Goal: Information Seeking & Learning: Learn about a topic

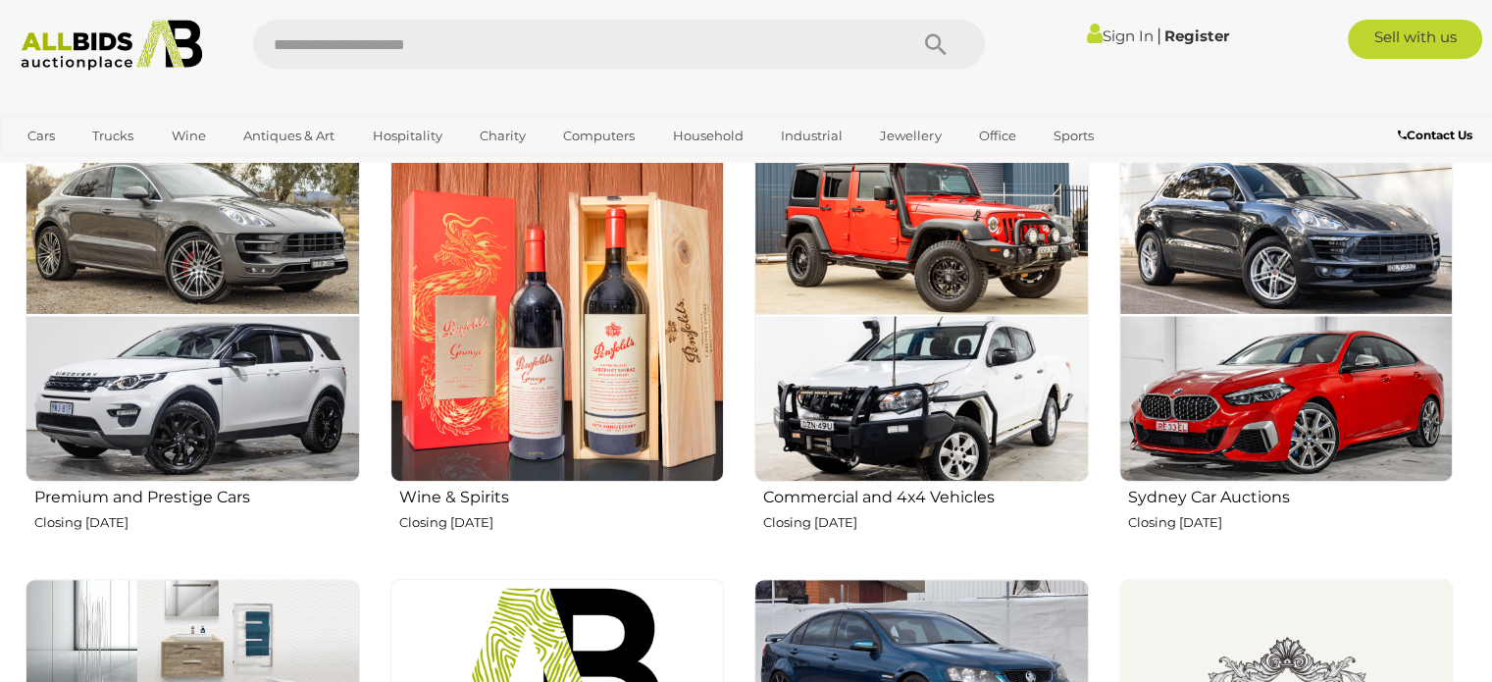
scroll to position [785, 0]
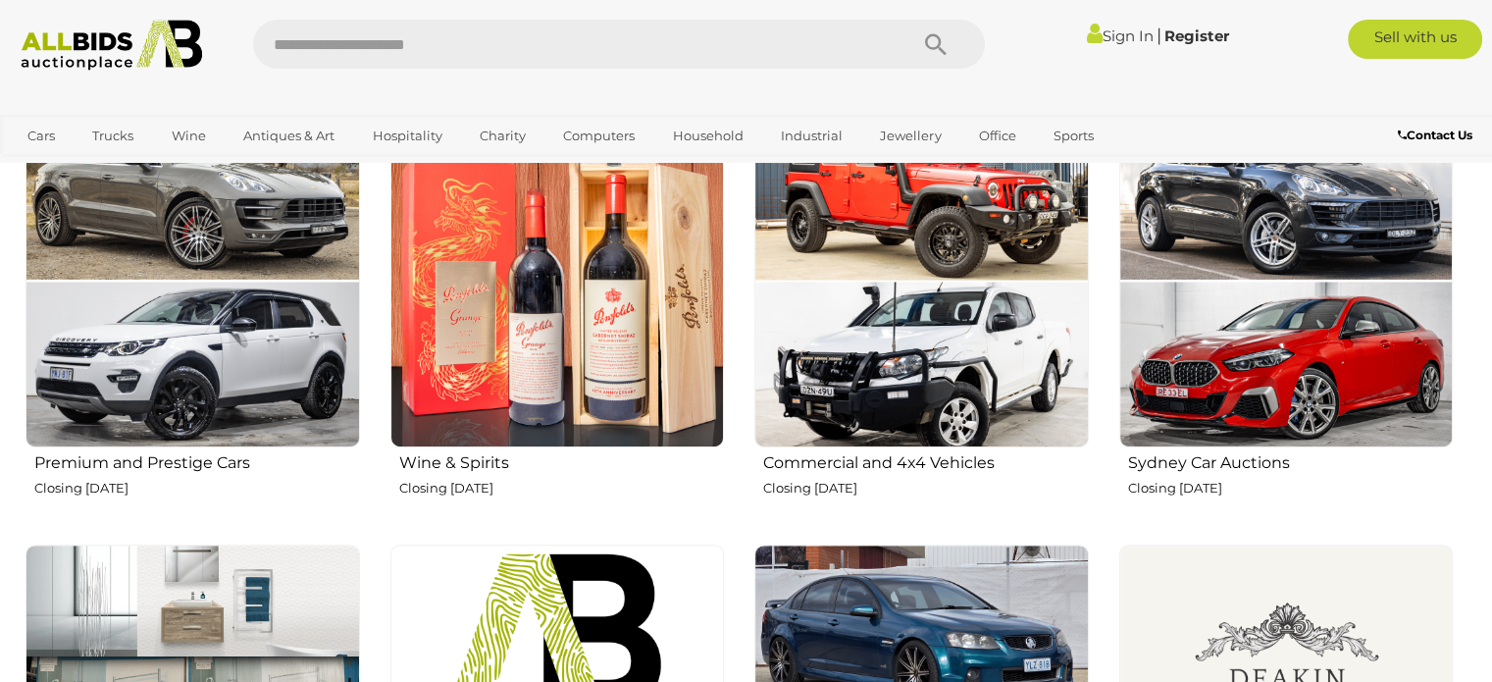
click at [165, 457] on h2 "Premium and Prestige Cars" at bounding box center [197, 460] width 326 height 23
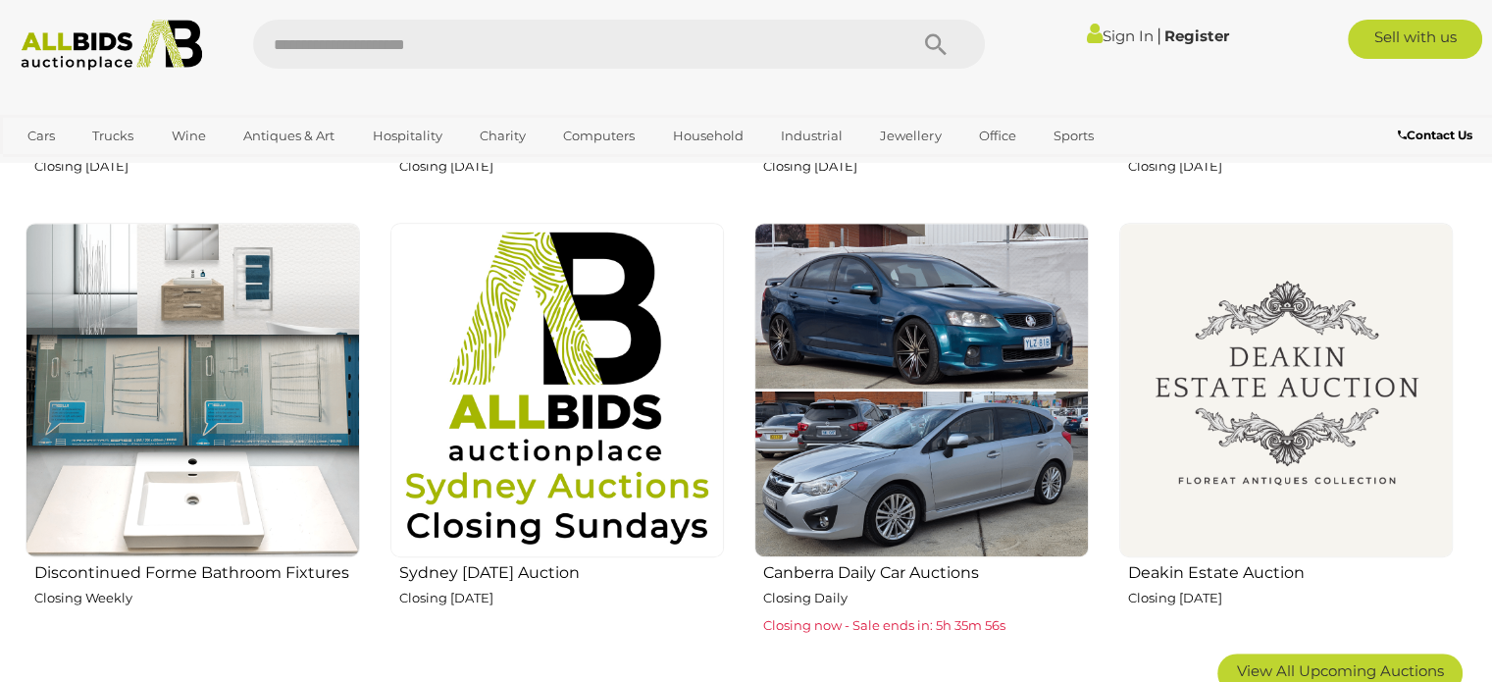
scroll to position [1079, 0]
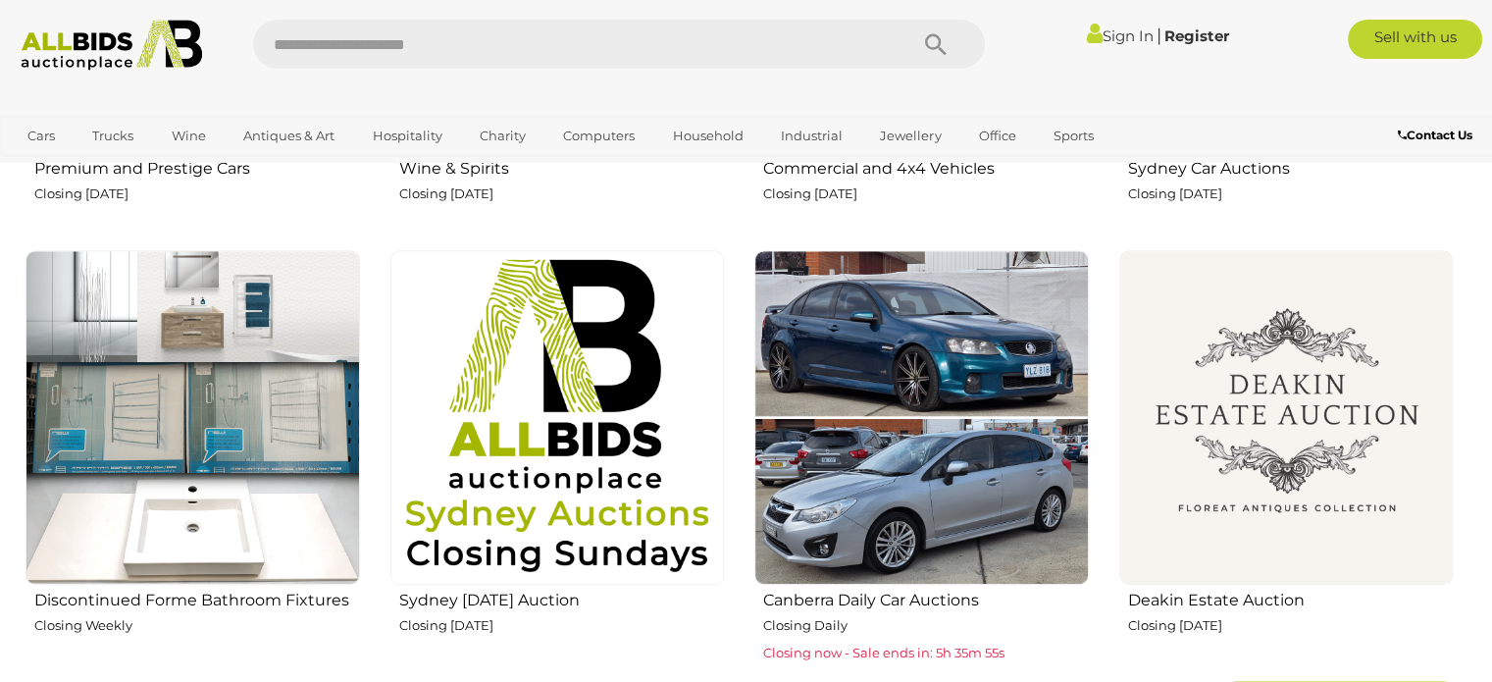
click at [238, 327] on img at bounding box center [193, 417] width 334 height 334
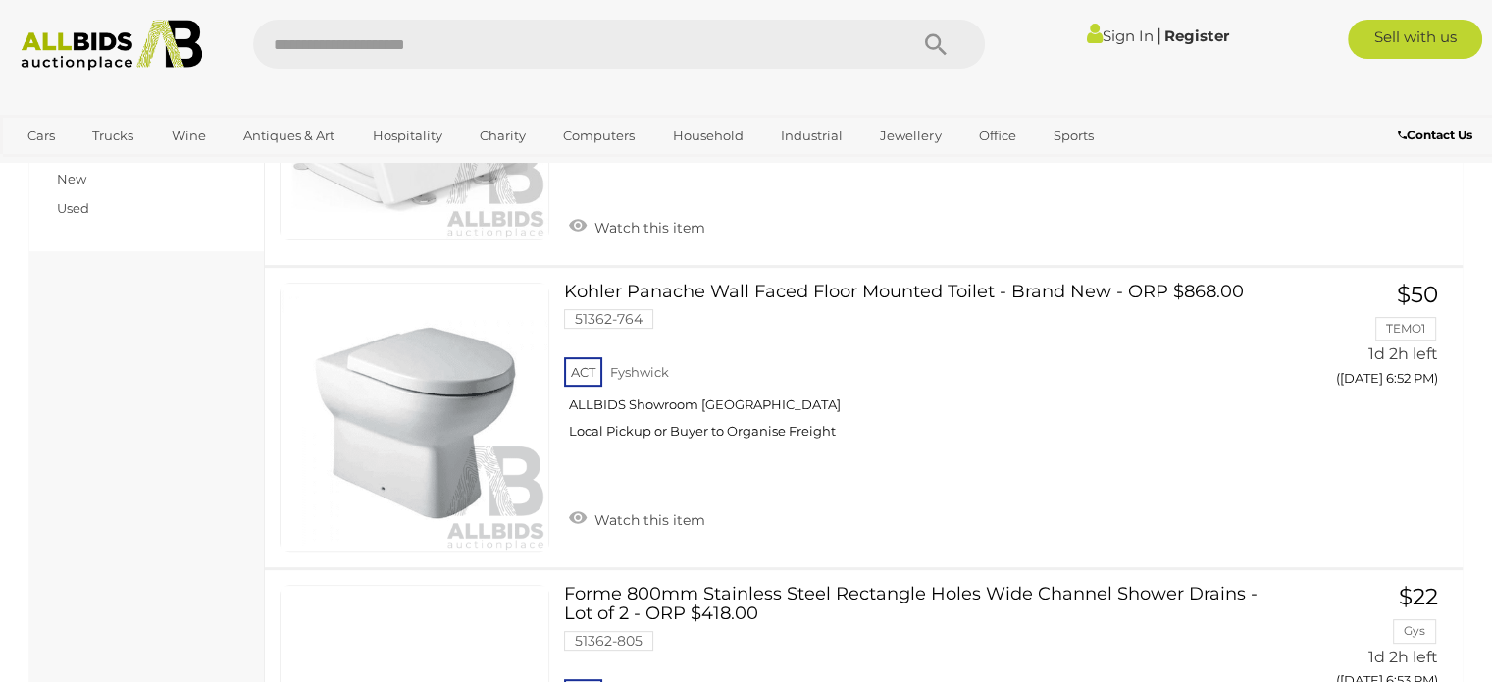
scroll to position [687, 0]
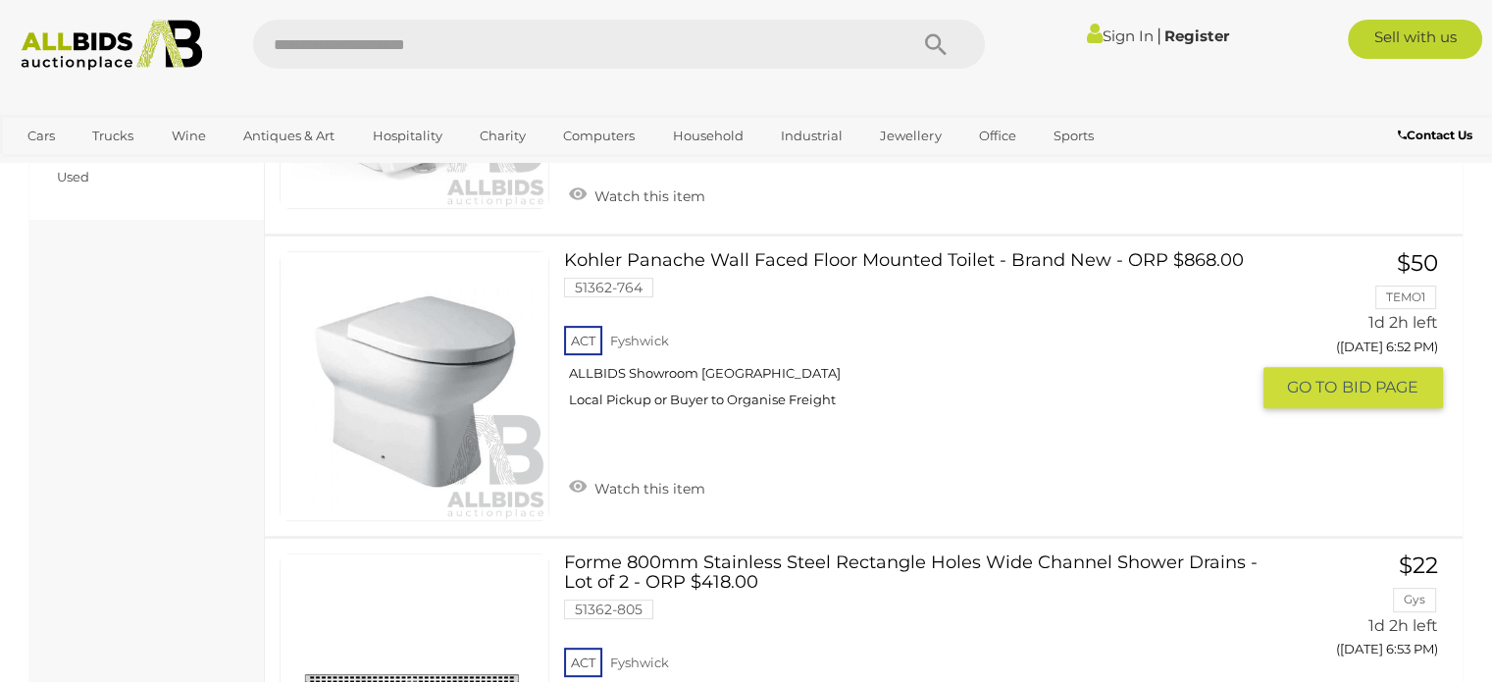
click at [424, 332] on link at bounding box center [415, 386] width 270 height 270
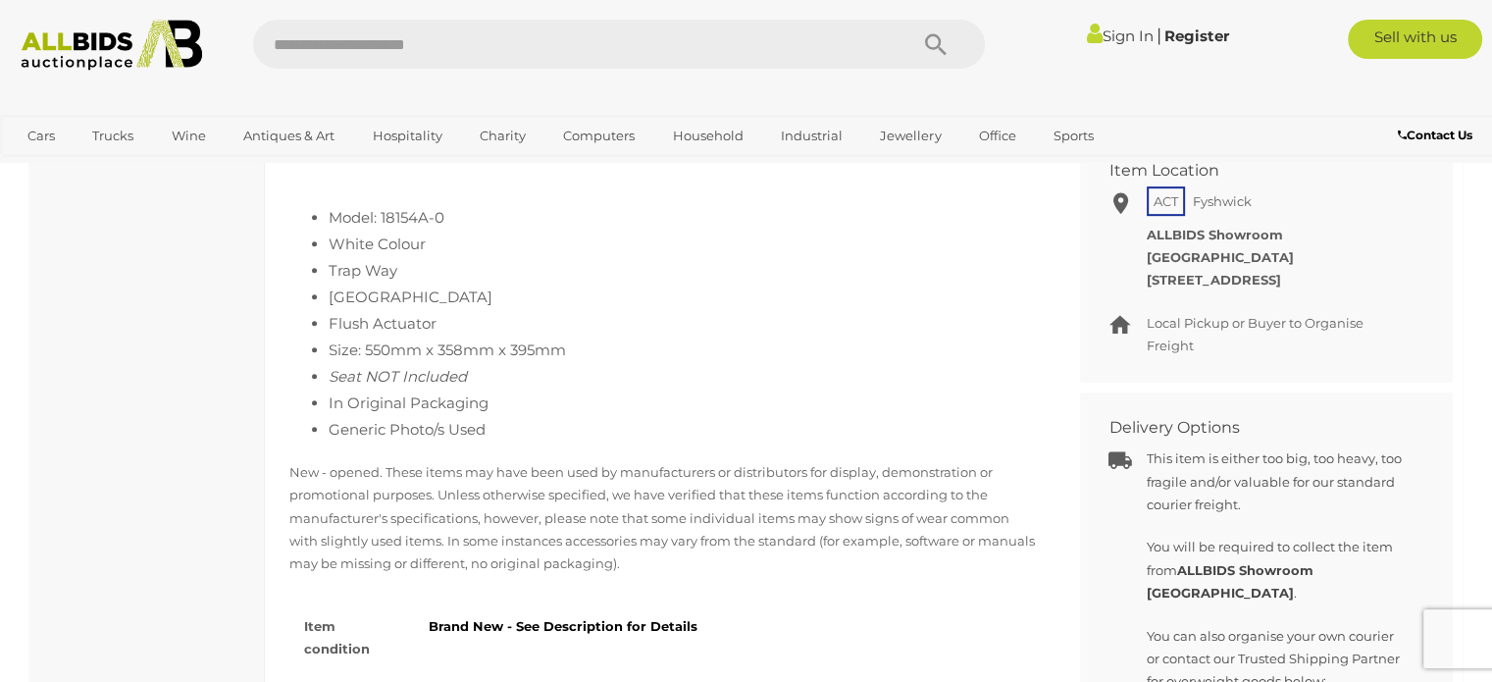
scroll to position [981, 0]
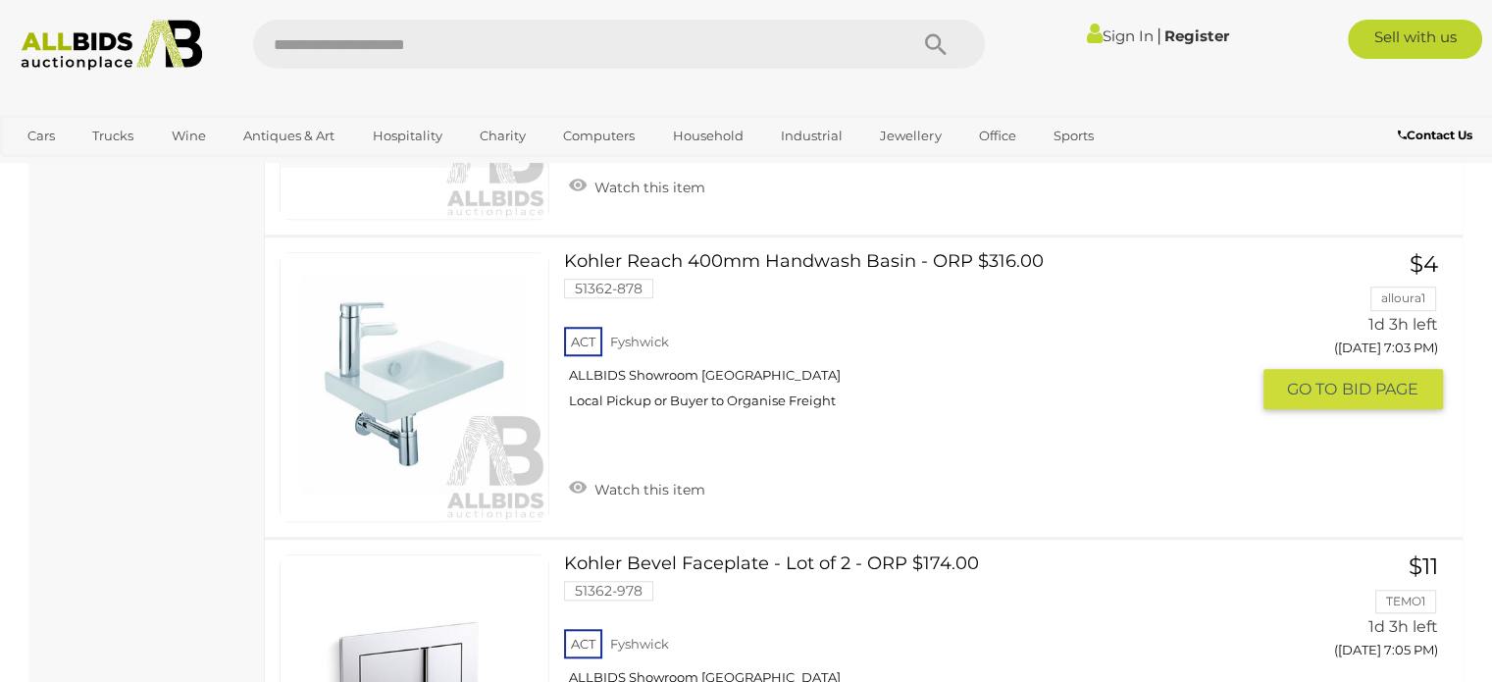
scroll to position [1603, 0]
click at [435, 355] on link at bounding box center [415, 386] width 270 height 270
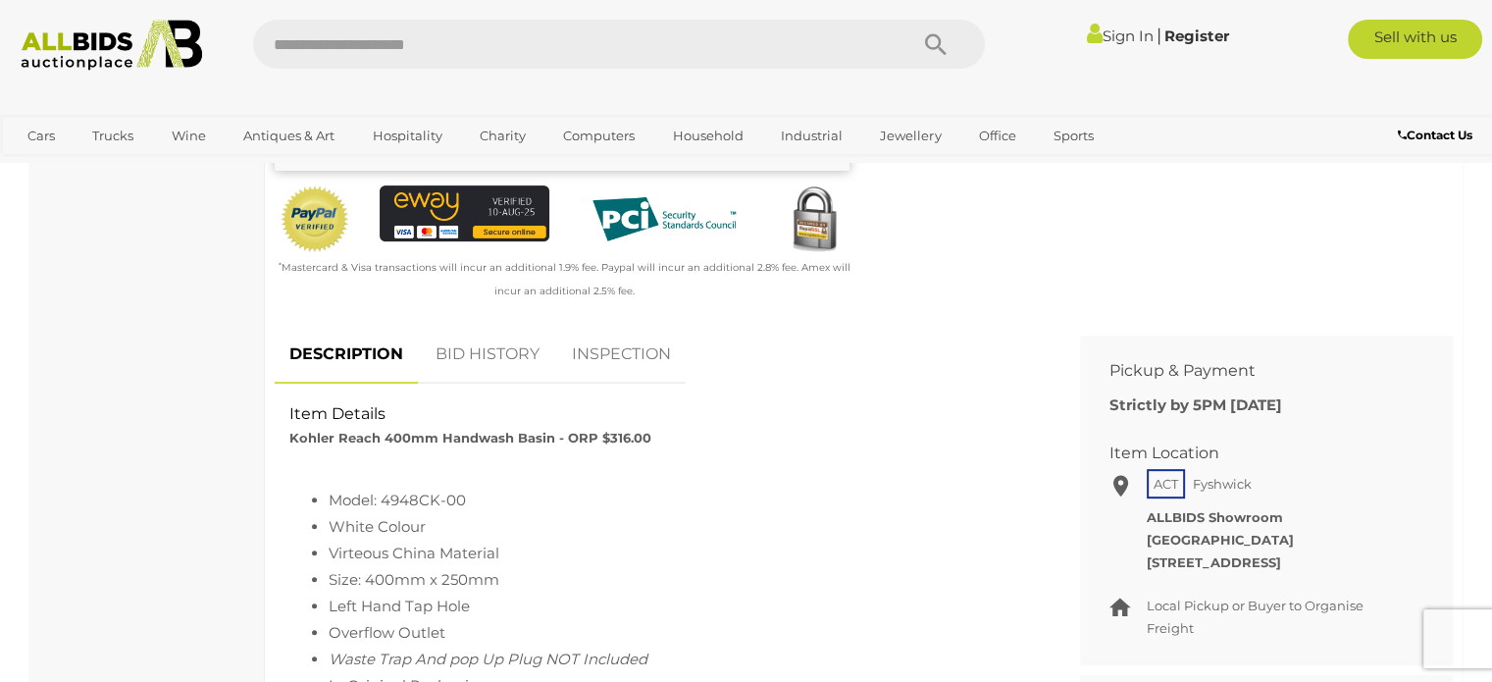
scroll to position [883, 0]
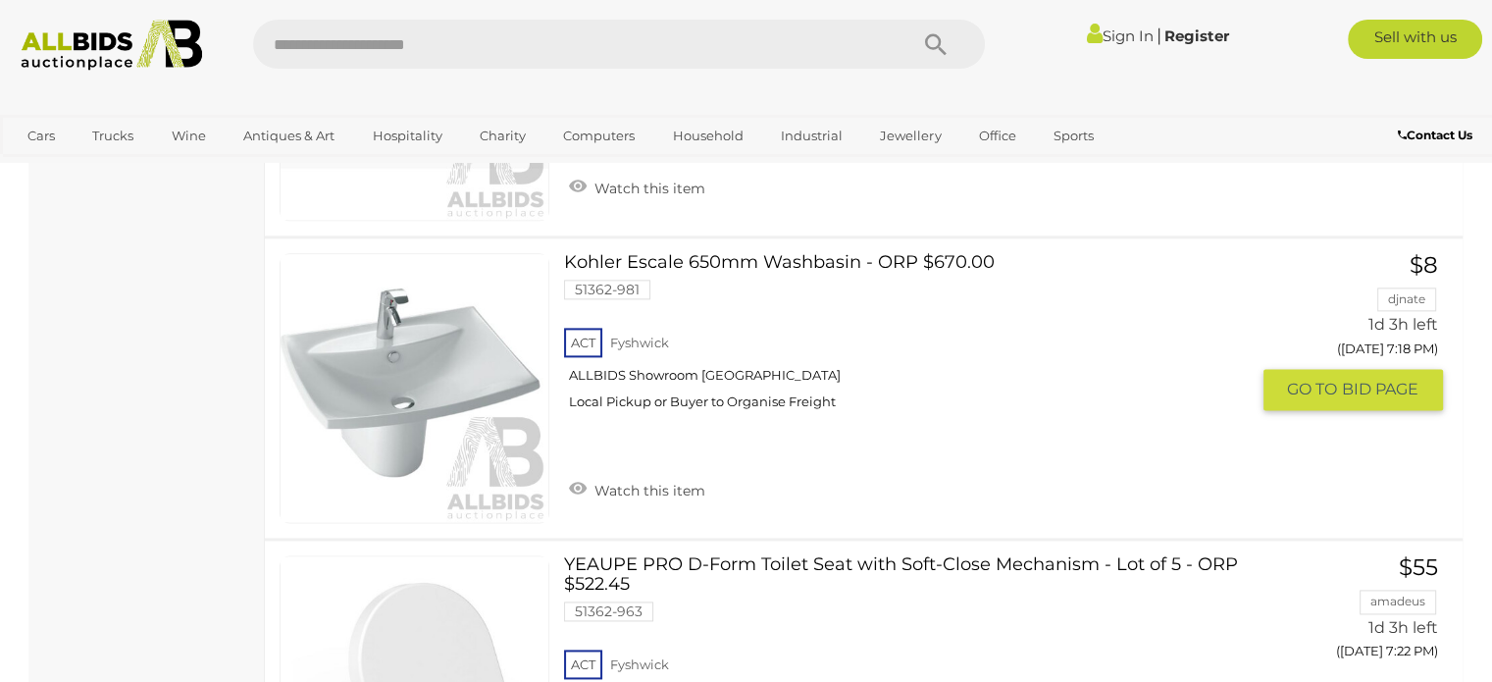
scroll to position [2518, 0]
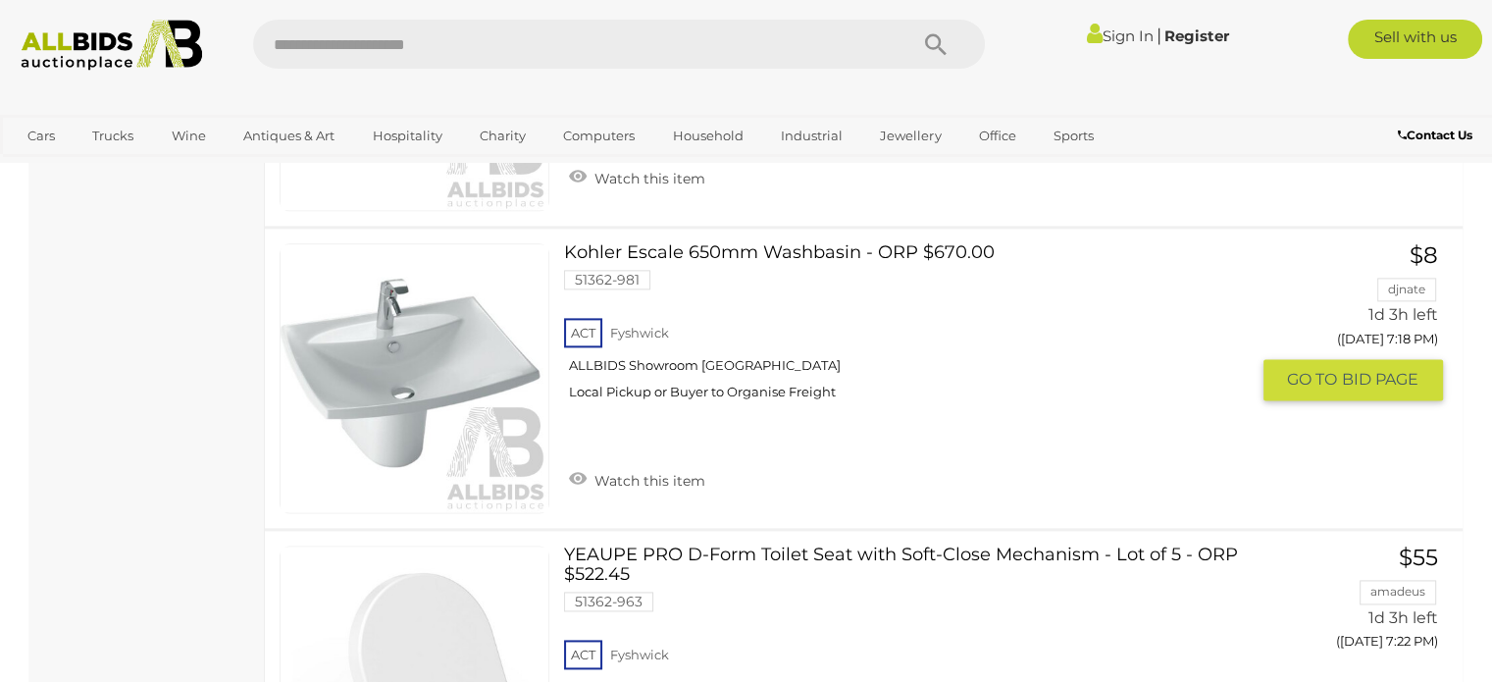
click at [389, 377] on link at bounding box center [415, 378] width 270 height 270
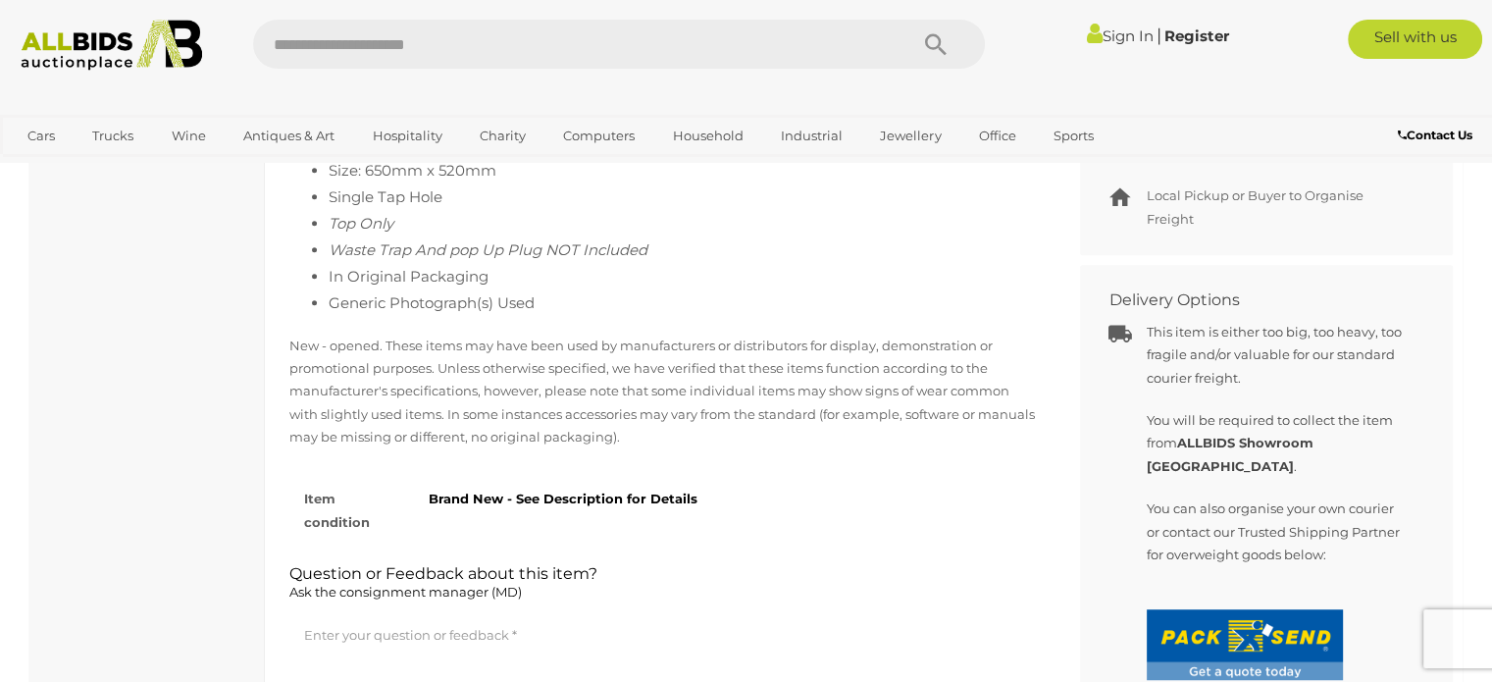
scroll to position [1373, 0]
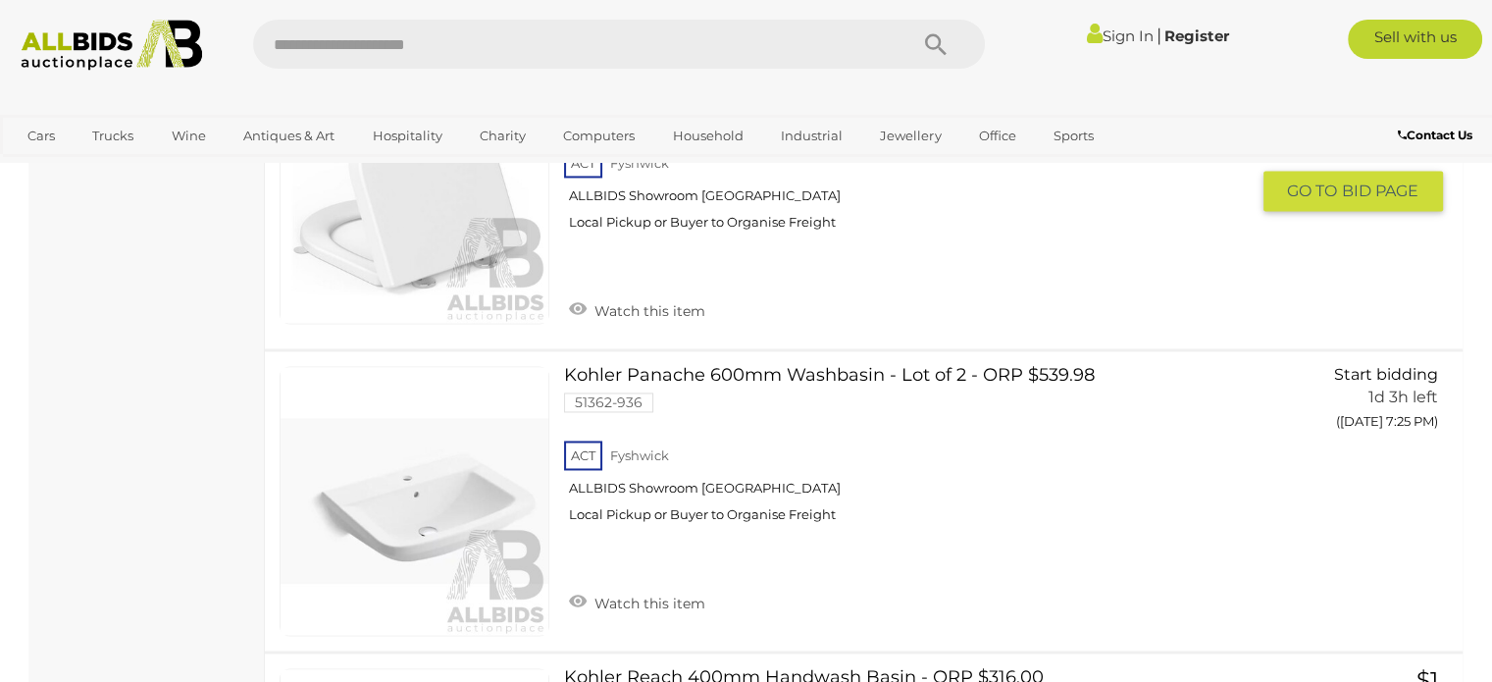
scroll to position [3030, 0]
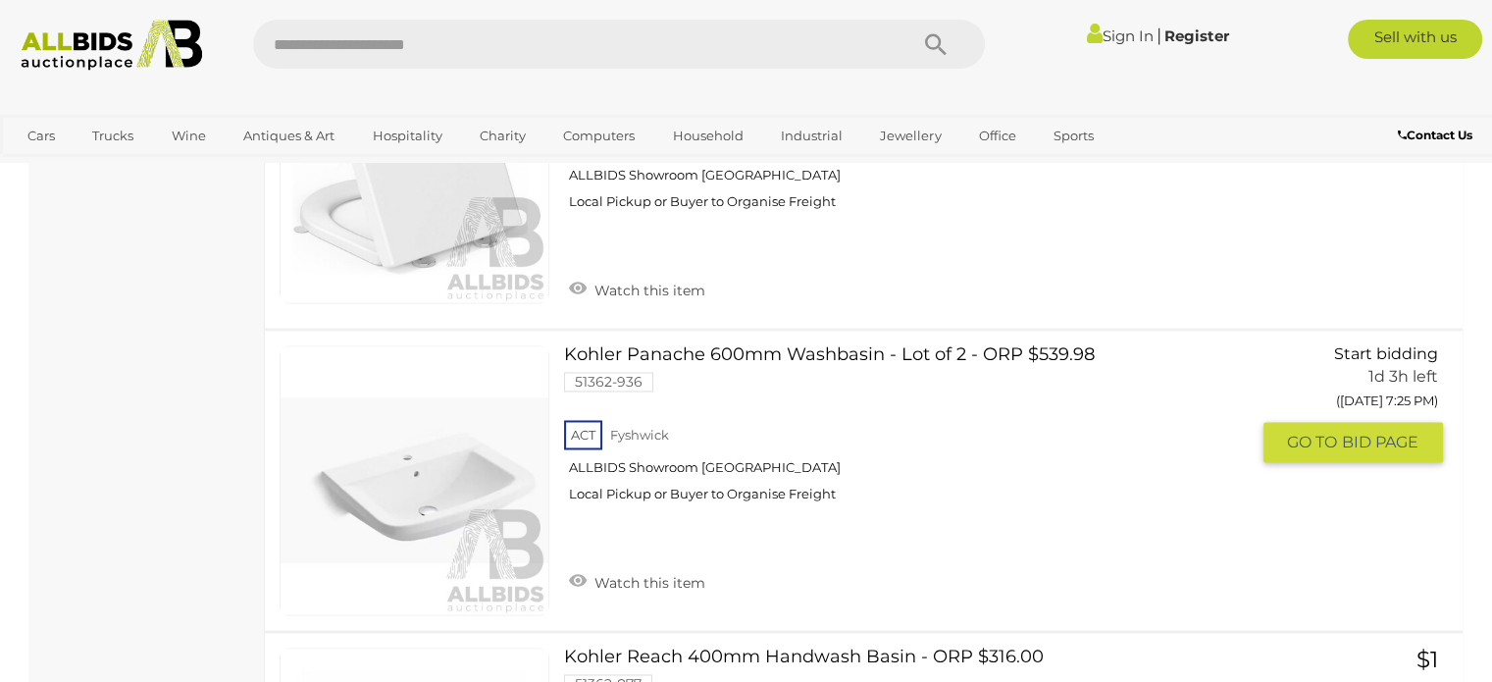
click at [447, 451] on link at bounding box center [415, 480] width 270 height 270
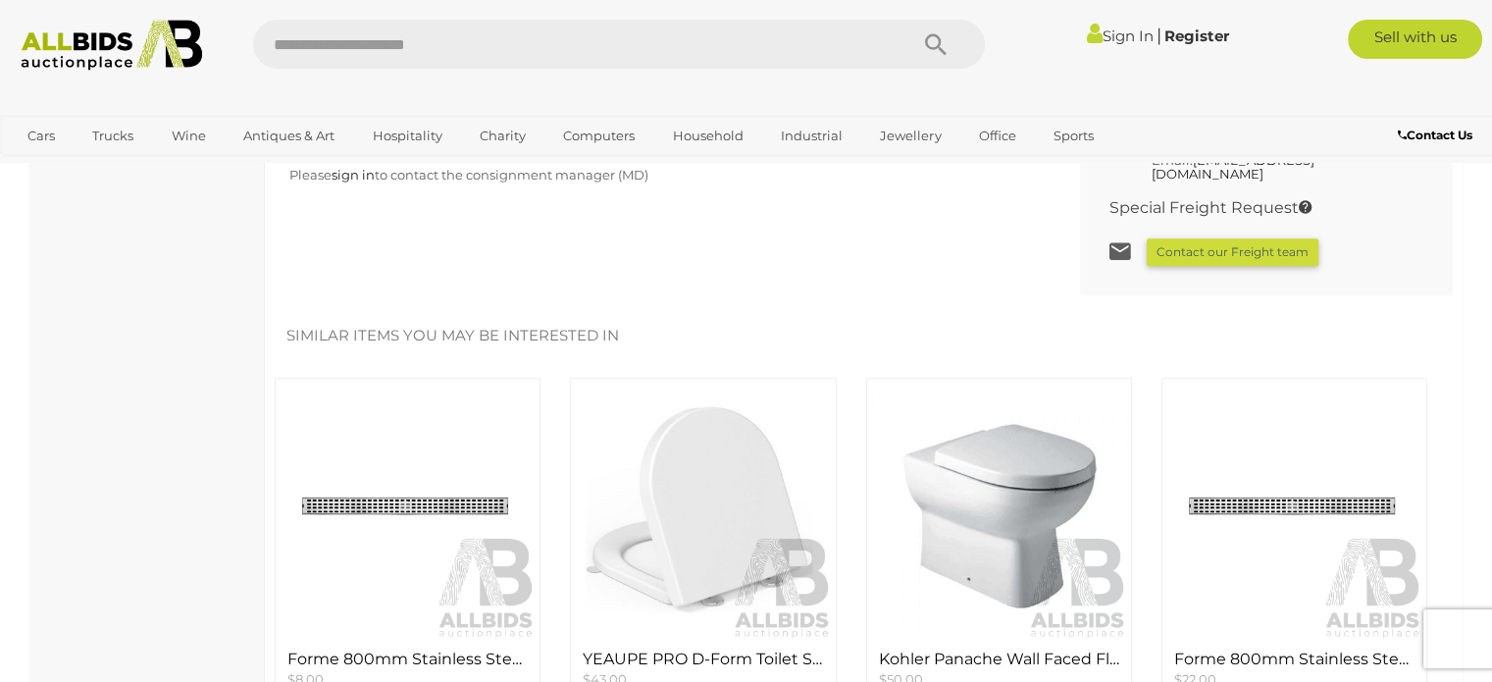
scroll to position [1667, 0]
